Goal: Navigation & Orientation: Find specific page/section

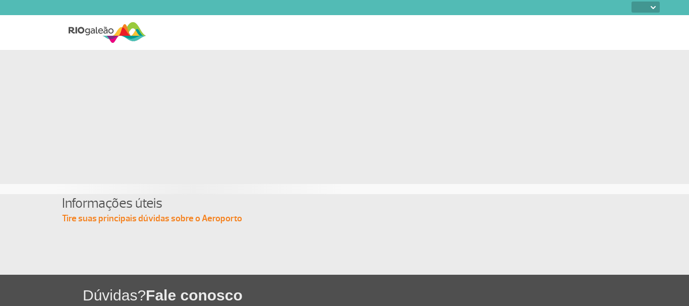
select select
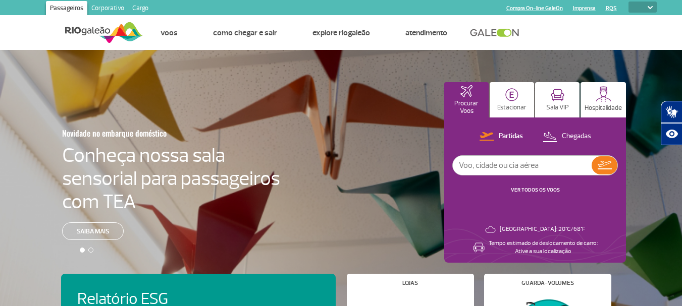
click at [472, 168] on input "text" at bounding box center [522, 165] width 139 height 19
type input "porto alegre"
click at [601, 164] on img at bounding box center [605, 165] width 14 height 9
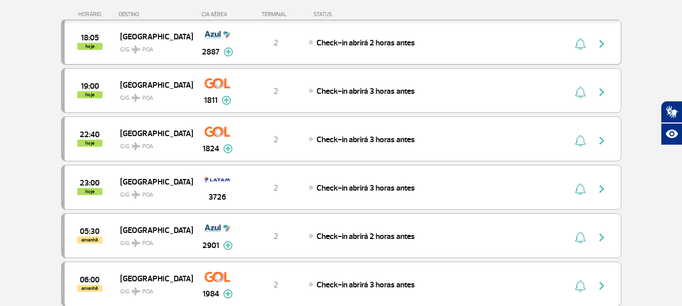
scroll to position [258, 0]
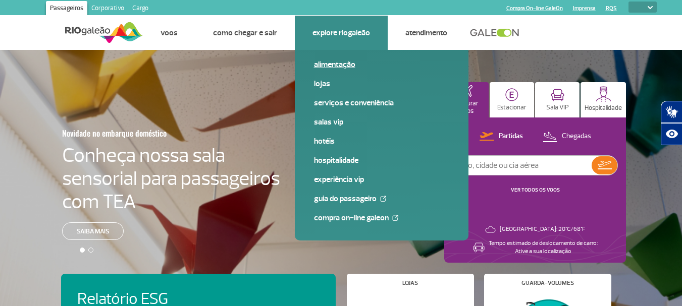
click at [331, 65] on link "Alimentação" at bounding box center [381, 64] width 135 height 11
click at [324, 81] on link "Lojas" at bounding box center [381, 83] width 135 height 11
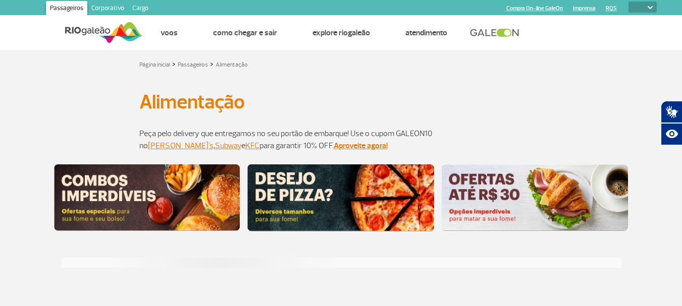
select select
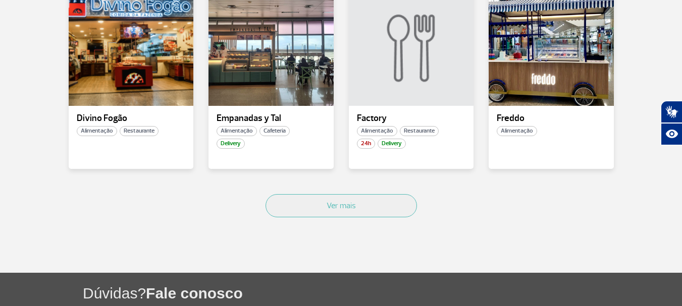
scroll to position [714, 0]
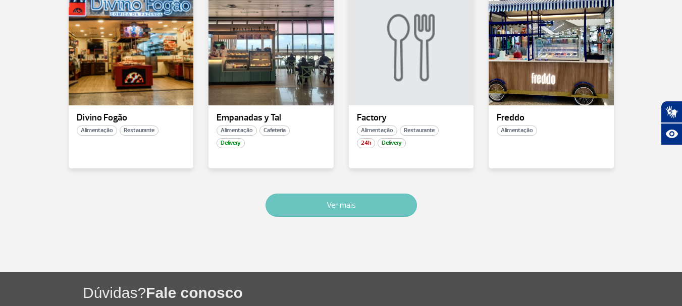
click at [292, 202] on button "Ver mais" at bounding box center [340, 205] width 151 height 23
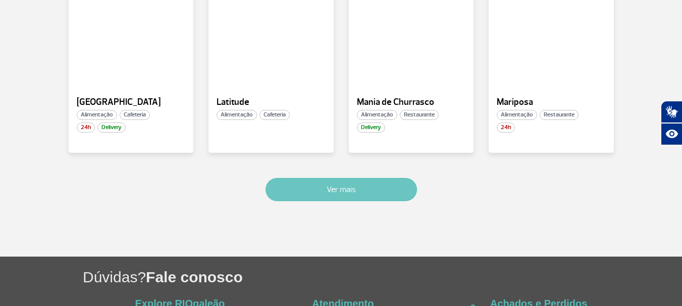
scroll to position [1333, 0]
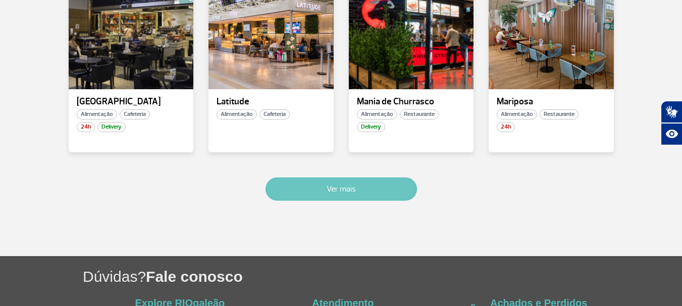
click at [324, 185] on button "Ver mais" at bounding box center [340, 189] width 151 height 23
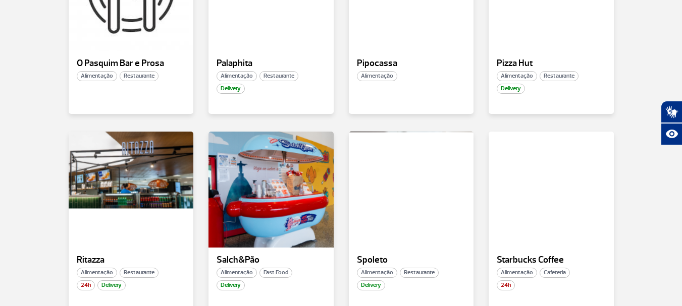
scroll to position [1769, 0]
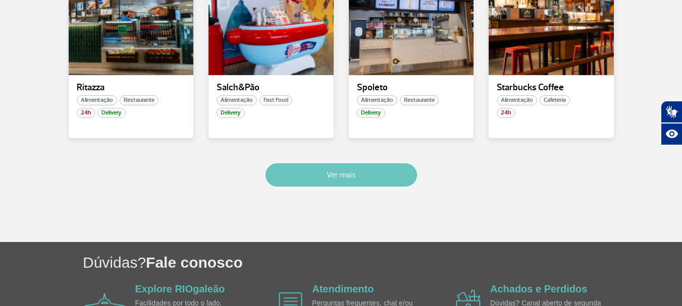
click at [324, 185] on button "Ver mais" at bounding box center [340, 175] width 151 height 23
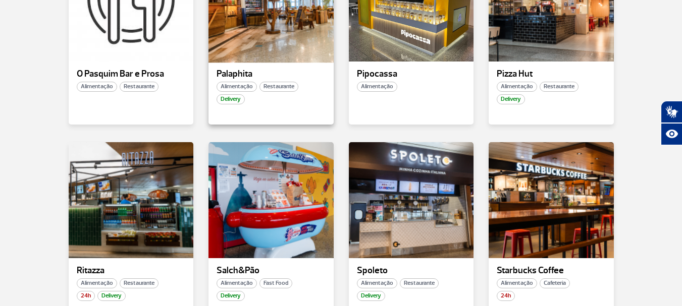
scroll to position [1754, 0]
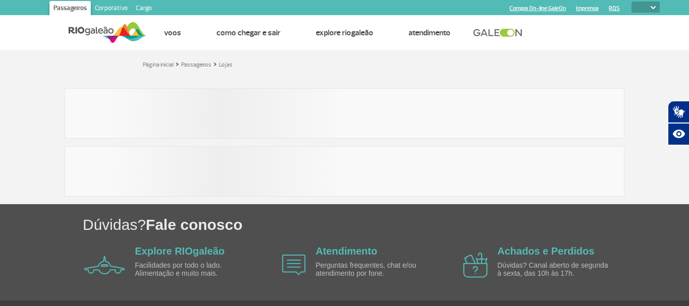
select select
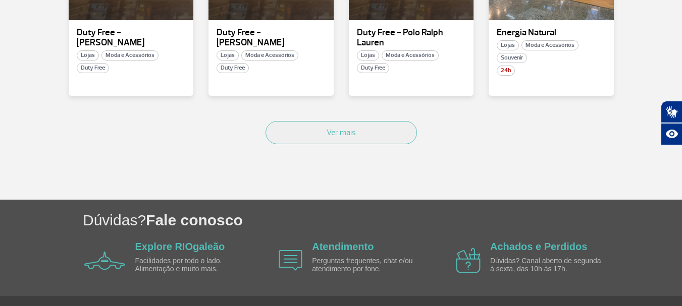
scroll to position [740, 0]
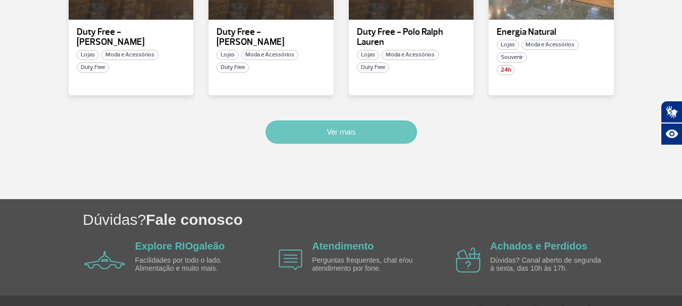
click at [277, 125] on button "Ver mais" at bounding box center [340, 132] width 151 height 23
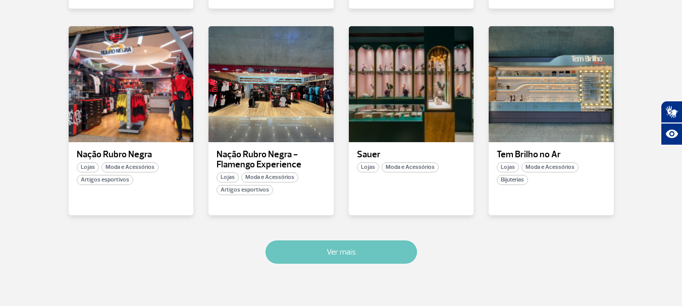
scroll to position [1246, 0]
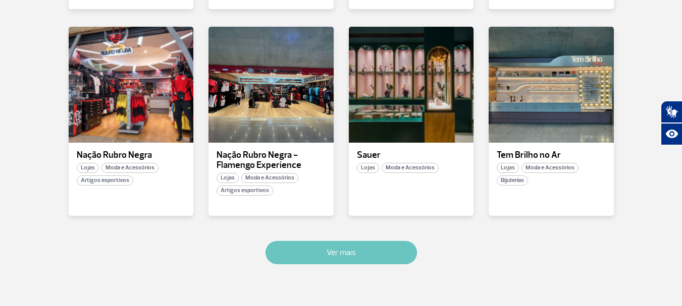
click at [322, 241] on button "Ver mais" at bounding box center [340, 252] width 151 height 23
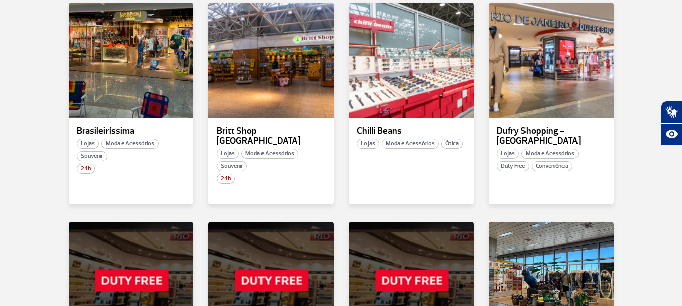
scroll to position [421, 0]
